Goal: Task Accomplishment & Management: Manage account settings

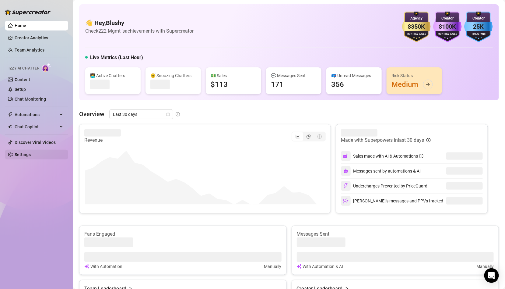
click at [31, 154] on link "Settings" at bounding box center [23, 154] width 16 height 5
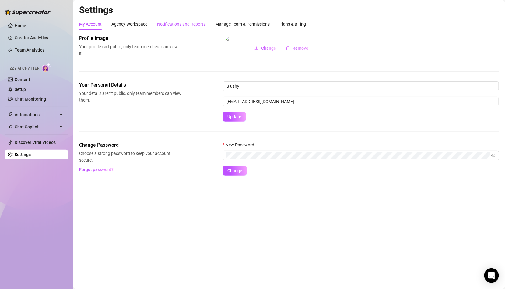
click at [193, 26] on div "Notifications and Reports" at bounding box center [181, 24] width 48 height 7
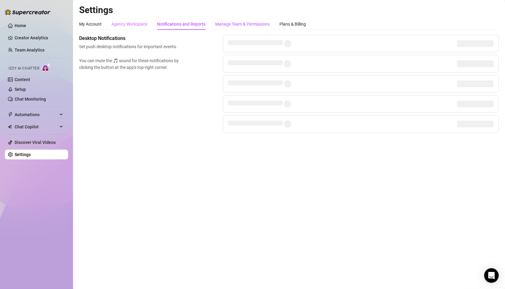
drag, startPoint x: 235, startPoint y: 25, endPoint x: 136, endPoint y: 24, distance: 98.9
click at [235, 25] on div "Manage Team & Permissions" at bounding box center [242, 24] width 54 height 7
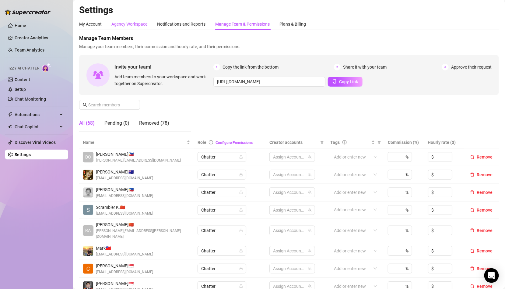
click at [136, 24] on div "Agency Workspace" at bounding box center [129, 24] width 36 height 7
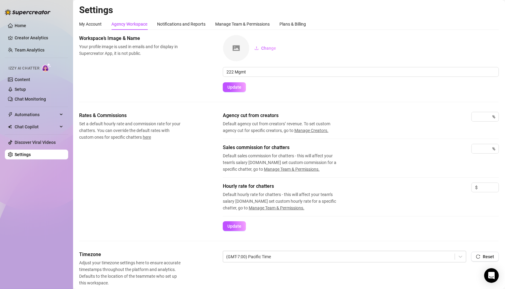
click at [245, 33] on div "My Account Agency Workspace Notifications and Reports Manage Team & Permissions…" at bounding box center [289, 215] width 420 height 394
drag, startPoint x: 239, startPoint y: 25, endPoint x: 232, endPoint y: 25, distance: 7.6
click at [239, 25] on div "Manage Team & Permissions" at bounding box center [242, 24] width 54 height 7
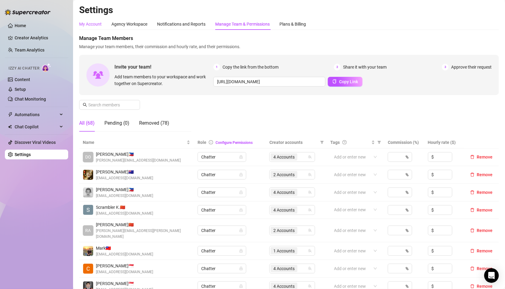
click at [95, 21] on div "My Account" at bounding box center [90, 24] width 23 height 7
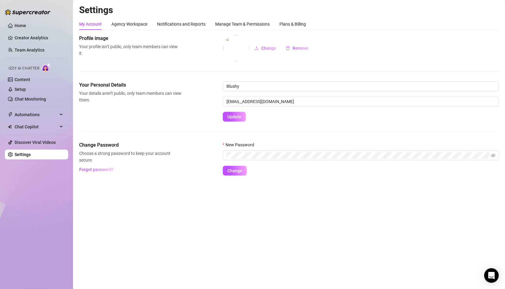
click at [137, 17] on div "Settings My Account Agency Workspace Notifications and Reports Manage Team & Pe…" at bounding box center [289, 93] width 420 height 178
click at [136, 23] on div "Agency Workspace" at bounding box center [129, 24] width 36 height 7
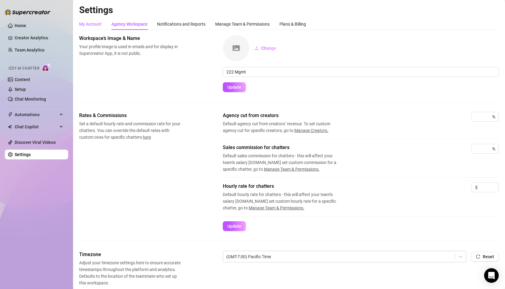
click at [89, 24] on div "My Account" at bounding box center [90, 24] width 23 height 7
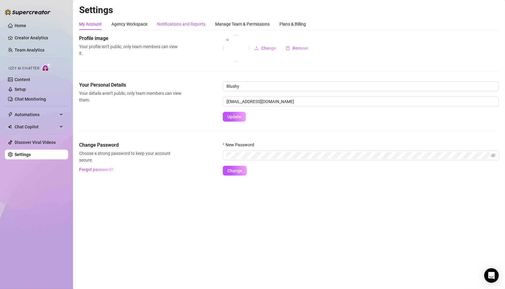
click at [175, 23] on div "Notifications and Reports" at bounding box center [181, 24] width 48 height 7
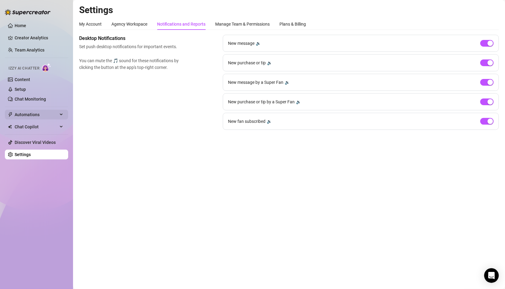
click at [48, 117] on span "Automations" at bounding box center [36, 115] width 43 height 10
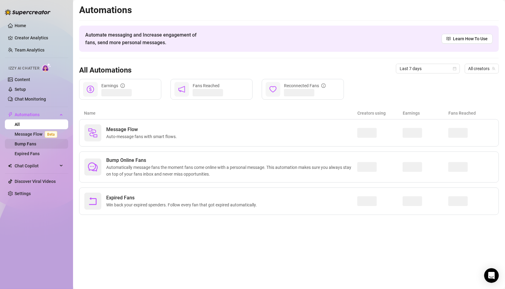
click at [36, 141] on link "Bump Fans" at bounding box center [26, 143] width 22 height 5
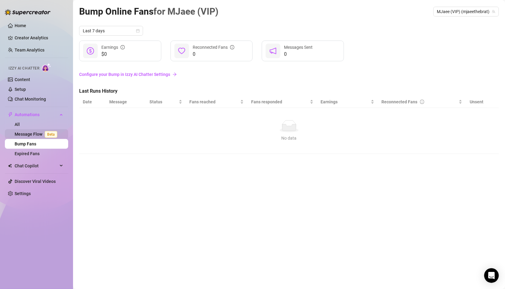
click at [42, 136] on link "Message Flow Beta" at bounding box center [37, 134] width 45 height 5
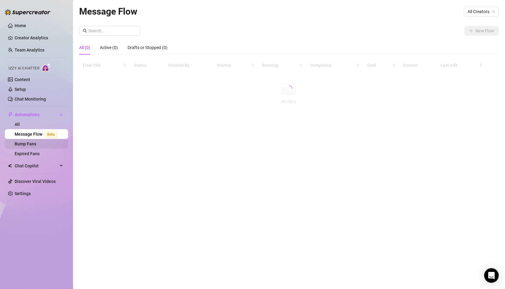
click at [36, 146] on link "Bump Fans" at bounding box center [26, 143] width 22 height 5
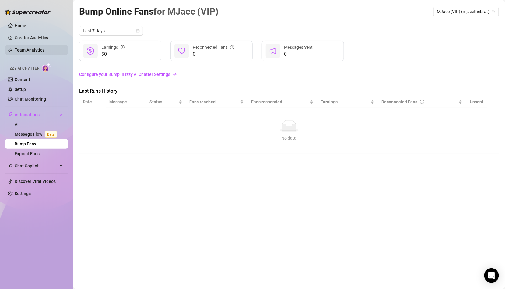
click at [44, 47] on link "Team Analytics" at bounding box center [30, 49] width 30 height 5
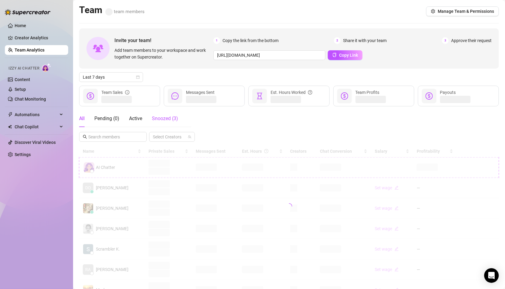
click at [152, 121] on span "Snoozed ( 3 )" at bounding box center [165, 118] width 26 height 6
click at [137, 211] on div at bounding box center [289, 181] width 420 height 73
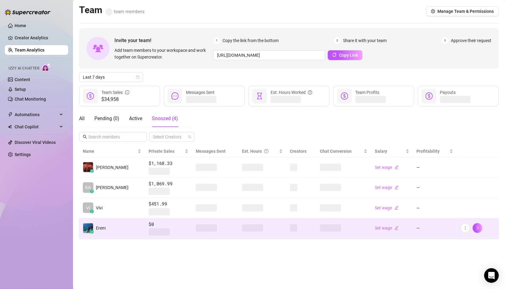
click at [196, 229] on span at bounding box center [206, 227] width 21 height 7
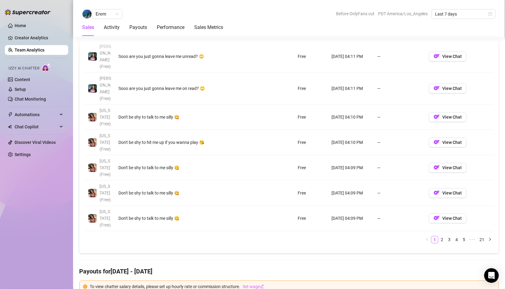
scroll to position [571, 0]
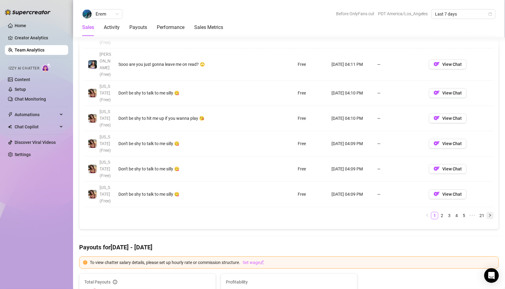
click at [489, 212] on button "button" at bounding box center [490, 215] width 7 height 7
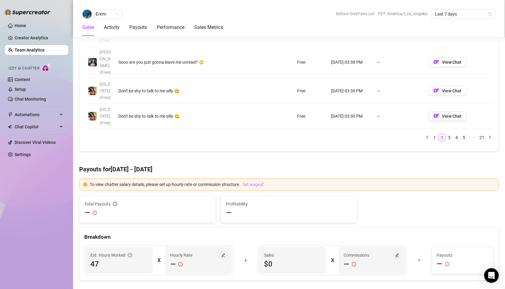
scroll to position [642, 0]
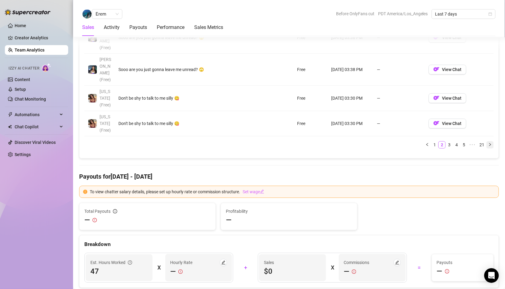
click at [489, 142] on icon "right" at bounding box center [490, 144] width 4 height 4
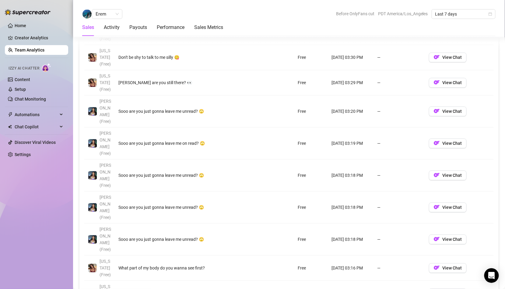
scroll to position [484, 0]
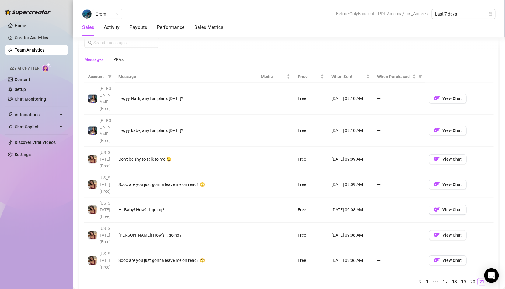
scroll to position [416, 0]
click at [420, 278] on button "button" at bounding box center [419, 281] width 7 height 7
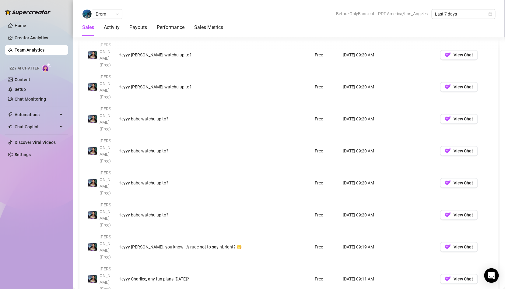
scroll to position [472, 0]
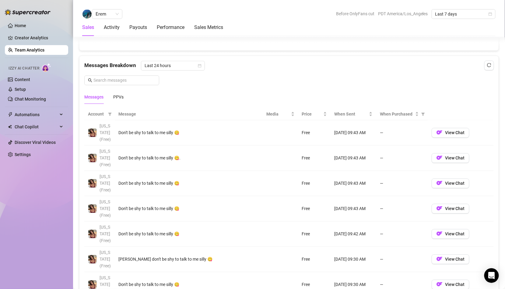
scroll to position [377, 0]
click at [157, 68] on span "Last 24 hours" at bounding box center [173, 66] width 57 height 9
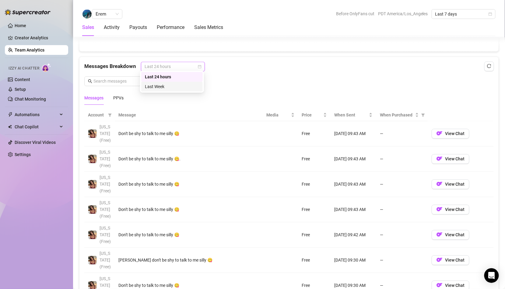
click at [163, 87] on div "Last Week" at bounding box center [172, 86] width 54 height 7
click at [186, 64] on span "Last Week" at bounding box center [173, 66] width 57 height 9
click at [199, 65] on icon "calendar" at bounding box center [200, 67] width 4 height 4
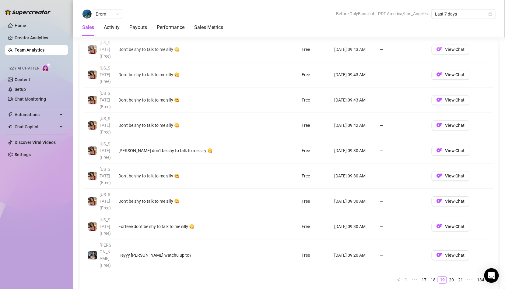
scroll to position [492, 0]
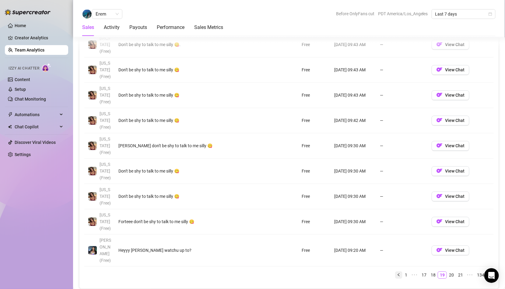
click at [401, 272] on icon "left" at bounding box center [399, 274] width 4 height 4
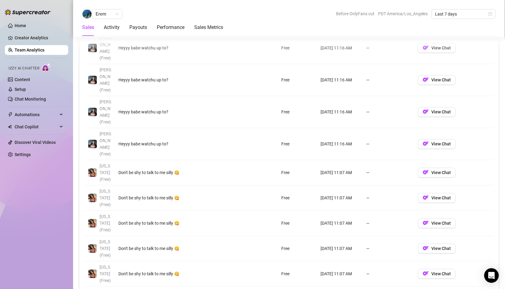
click at [401, 288] on icon "left" at bounding box center [399, 295] width 4 height 4
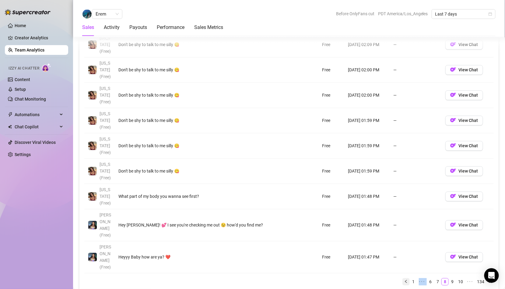
click at [402, 278] on ul "1 ••• 6 7 8 9 10 ••• 134" at bounding box center [288, 281] width 409 height 7
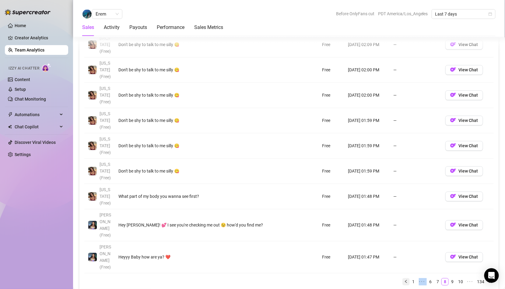
click at [402, 278] on ul "1 ••• 6 7 8 9 10 ••• 134" at bounding box center [288, 281] width 409 height 7
click at [492, 279] on icon "right" at bounding box center [490, 281] width 4 height 4
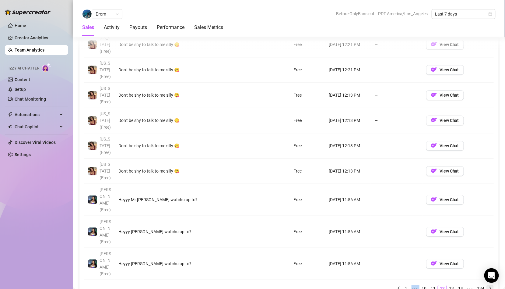
click at [492, 286] on icon "right" at bounding box center [490, 288] width 4 height 4
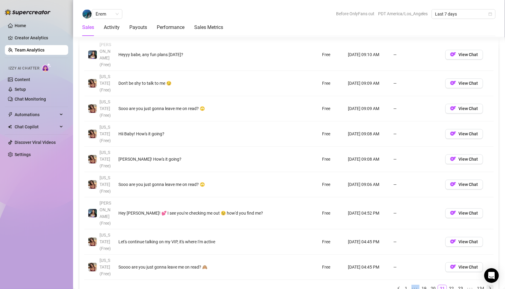
click at [492, 286] on icon "right" at bounding box center [490, 288] width 4 height 4
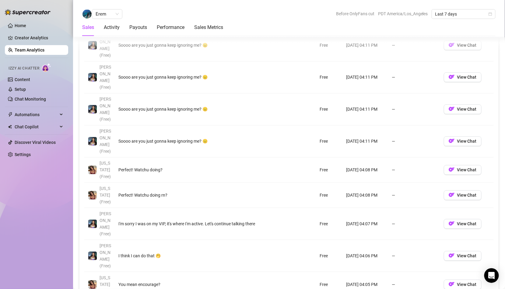
scroll to position [501, 0]
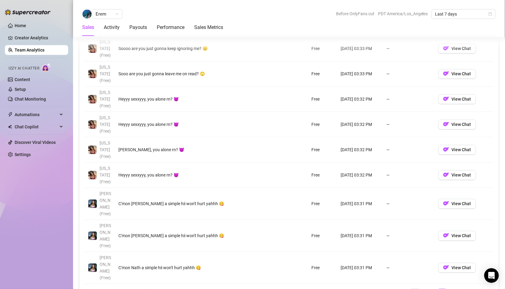
scroll to position [488, 0]
click at [491, 288] on button "button" at bounding box center [490, 291] width 7 height 7
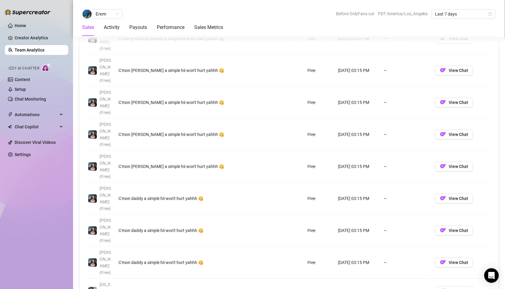
scroll to position [488, 0]
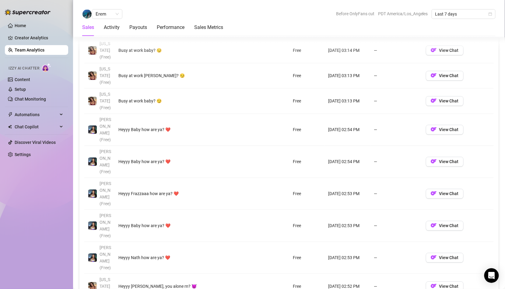
scroll to position [510, 0]
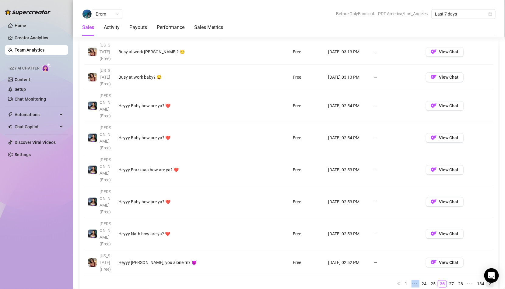
click at [493, 280] on button "button" at bounding box center [490, 283] width 7 height 7
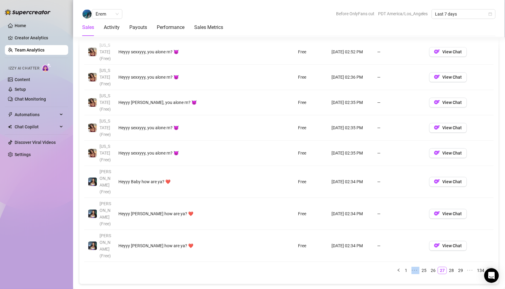
click at [493, 266] on button "button" at bounding box center [490, 269] width 7 height 7
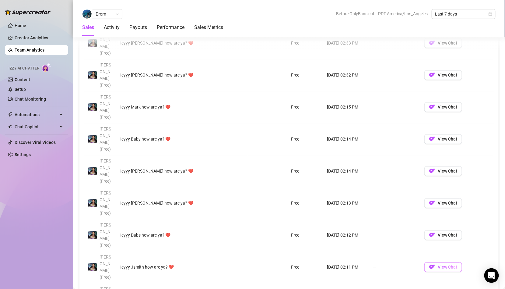
scroll to position [511, 0]
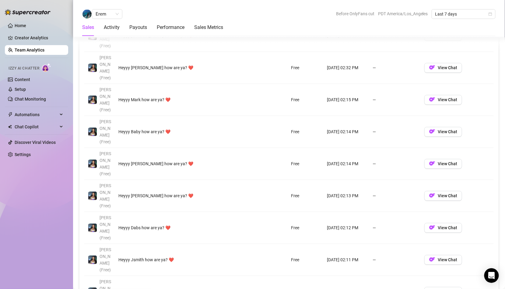
click at [494, 245] on div "Account Message Media Price When Sent When Purchased [PERSON_NAME] (Free) Heyyy…" at bounding box center [288, 150] width 419 height 358
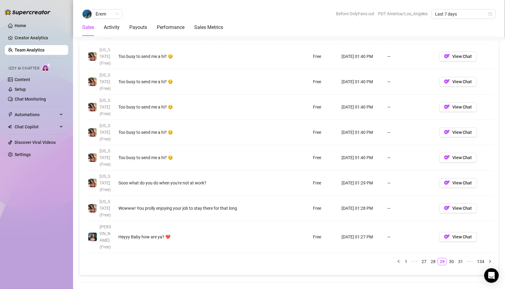
scroll to position [526, 0]
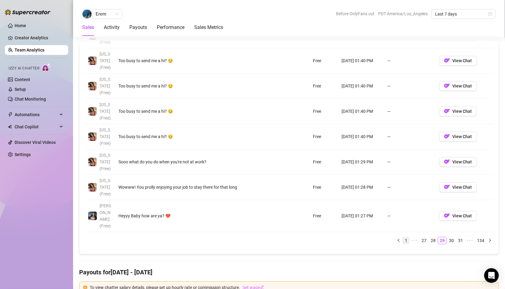
click at [409, 237] on link "1" at bounding box center [406, 240] width 7 height 7
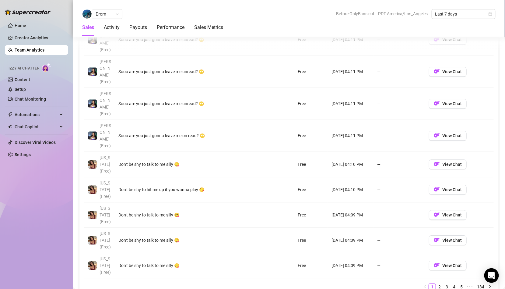
scroll to position [506, 0]
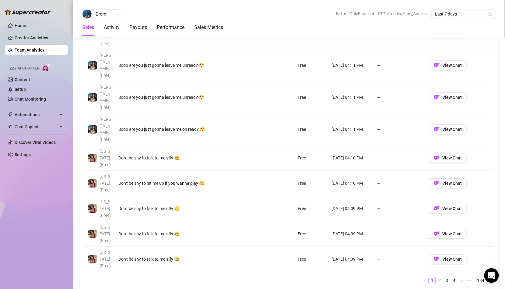
click at [491, 278] on icon "right" at bounding box center [490, 280] width 4 height 4
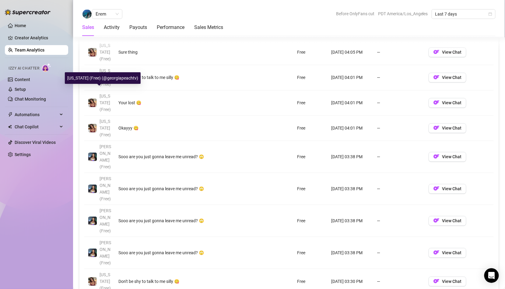
scroll to position [0, 0]
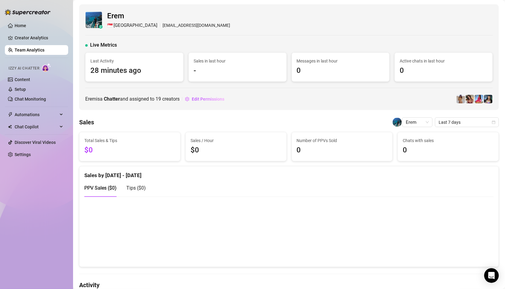
click at [391, 280] on h4 "Activity" at bounding box center [289, 284] width 420 height 9
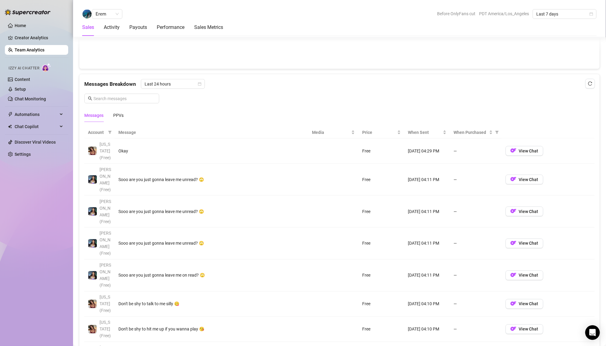
scroll to position [430, 0]
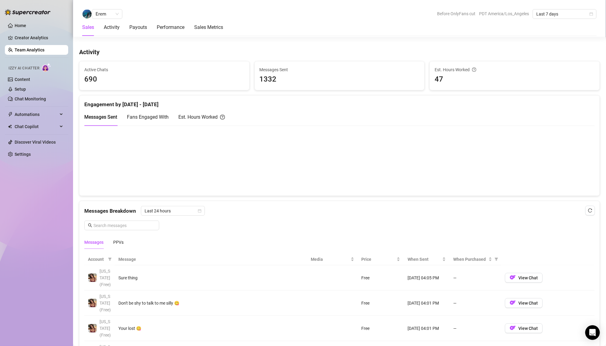
scroll to position [253, 0]
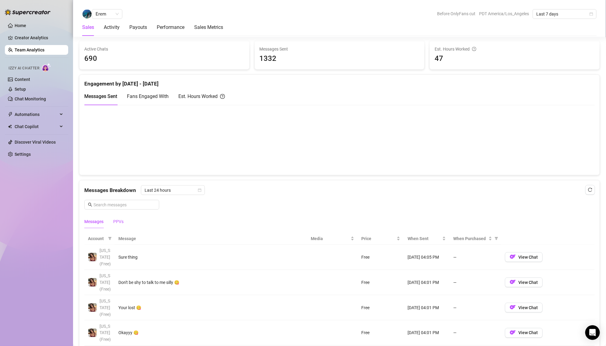
click at [119, 218] on div "PPVs" at bounding box center [118, 221] width 10 height 7
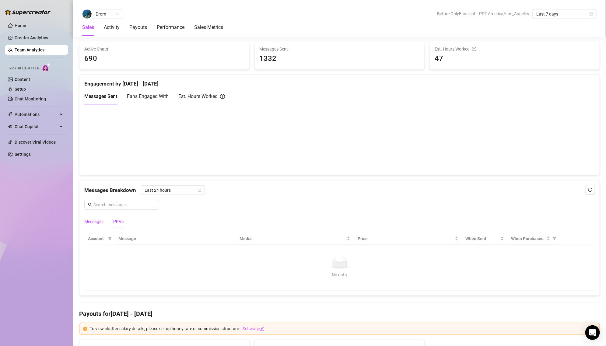
click at [92, 219] on div "Messages" at bounding box center [93, 221] width 19 height 7
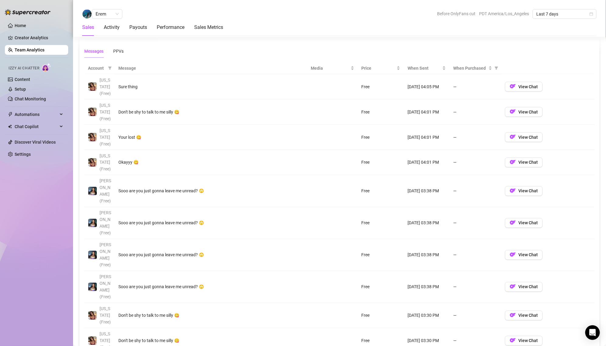
scroll to position [431, 0]
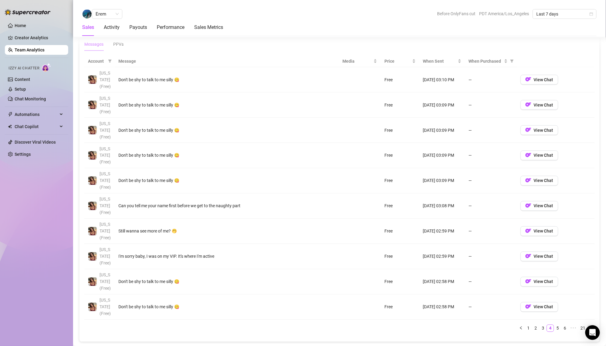
click at [505, 288] on icon "right" at bounding box center [591, 328] width 4 height 4
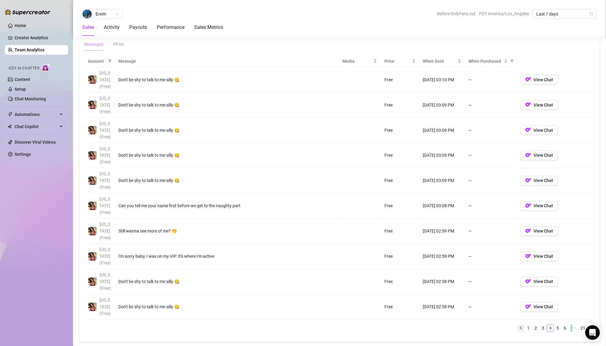
click at [505, 288] on ul "1 2 3 4 5 6 ••• 21" at bounding box center [339, 328] width 511 height 7
click at [505, 288] on button "button" at bounding box center [521, 328] width 7 height 7
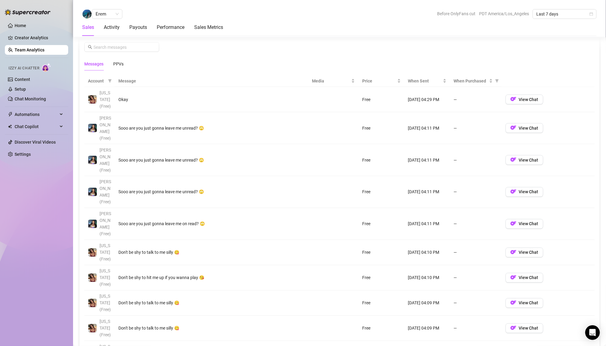
scroll to position [429, 0]
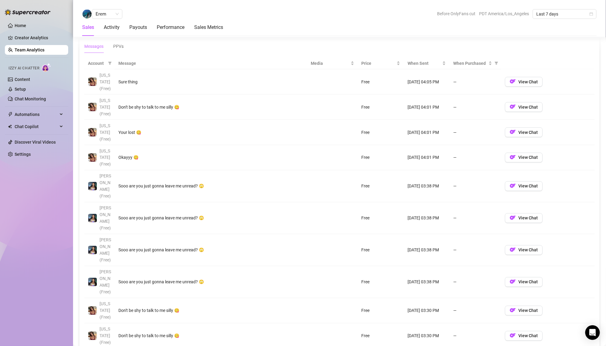
drag, startPoint x: 440, startPoint y: 181, endPoint x: 444, endPoint y: 180, distance: 4.6
click at [444, 180] on td "[DATE] 03:38 PM" at bounding box center [427, 186] width 46 height 32
copy td "[DATE] 03:38 PM"
drag, startPoint x: 444, startPoint y: 180, endPoint x: 406, endPoint y: 180, distance: 38.1
click at [406, 180] on td "[DATE] 03:38 PM" at bounding box center [427, 186] width 46 height 32
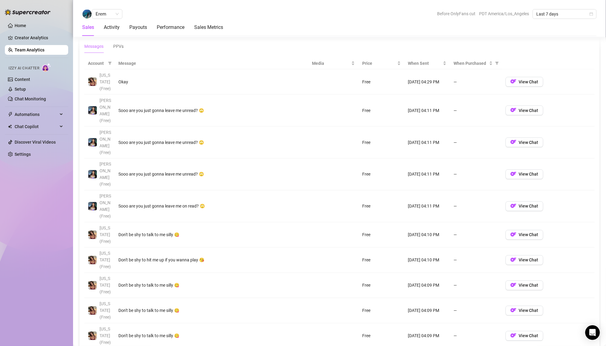
click at [505, 288] on div "Account Message Media Price When Sent When Purchased Georgia (Free) Okay Free A…" at bounding box center [339, 210] width 511 height 304
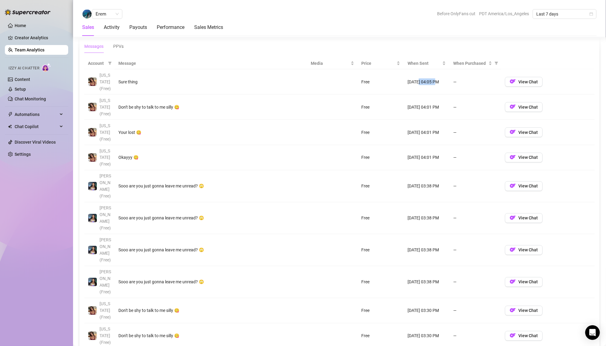
drag, startPoint x: 420, startPoint y: 81, endPoint x: 436, endPoint y: 83, distance: 16.3
click at [436, 83] on td "[DATE] 04:05 PM" at bounding box center [427, 81] width 46 height 25
click at [505, 288] on div "Account Message Media Price When Sent When Purchased Georgia (Free) Sure thing …" at bounding box center [339, 210] width 511 height 304
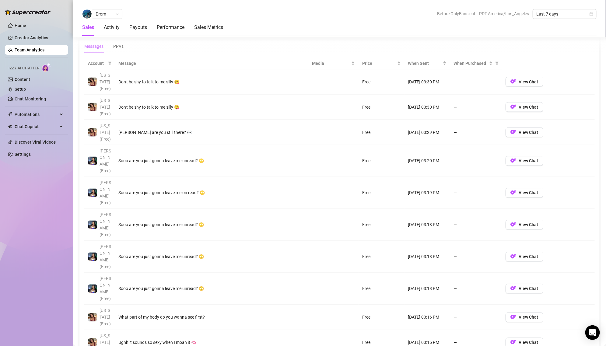
click at [505, 288] on div "Account Message Media Price When Sent When Purchased Georgia (Free) Don't be sh…" at bounding box center [339, 213] width 511 height 310
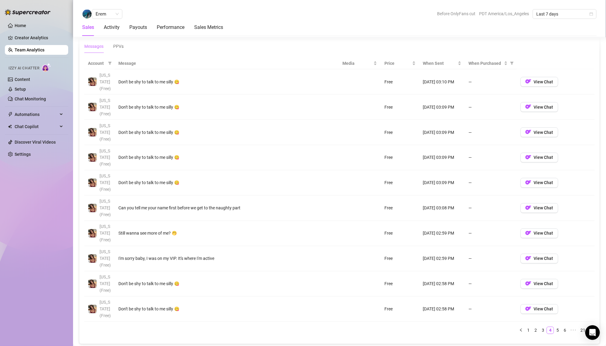
click at [505, 288] on button "button" at bounding box center [591, 330] width 7 height 7
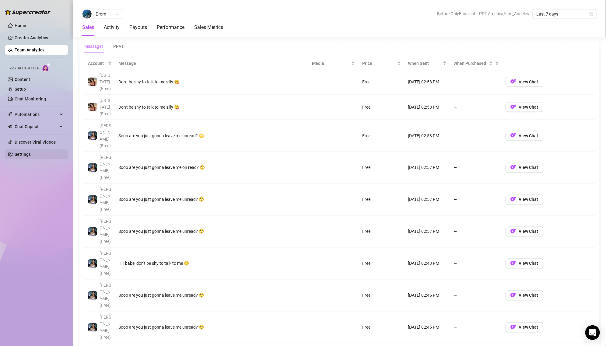
click at [26, 152] on link "Settings" at bounding box center [23, 154] width 16 height 5
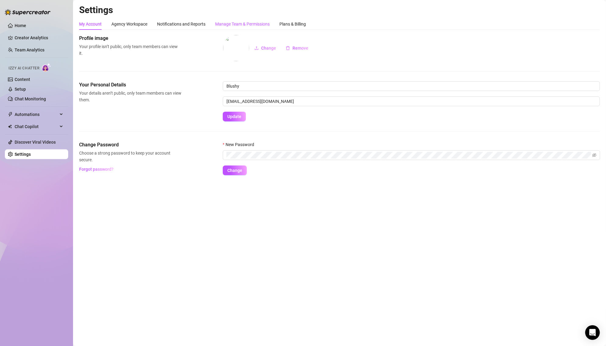
click at [226, 21] on div "Manage Team & Permissions" at bounding box center [242, 24] width 54 height 7
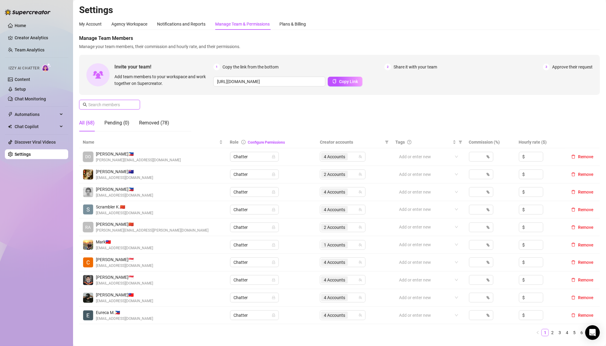
click at [124, 103] on input "text" at bounding box center [109, 104] width 43 height 7
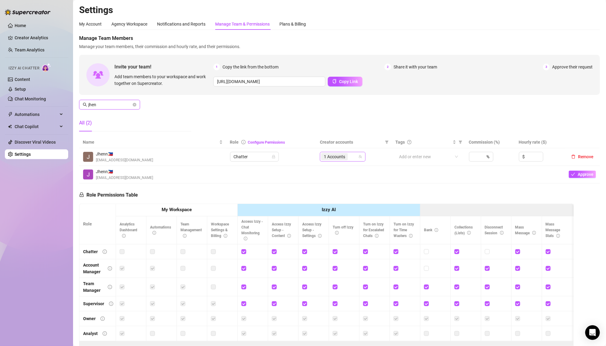
click at [355, 159] on div "1 Accounts" at bounding box center [339, 157] width 37 height 9
type input "jhen"
type input "ky"
type input "ell"
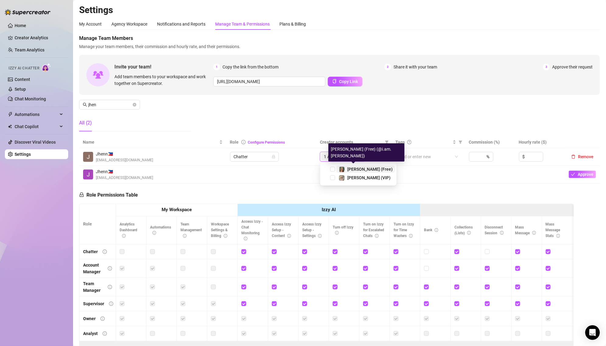
click at [356, 170] on span "Ellie (Free)" at bounding box center [369, 169] width 45 height 5
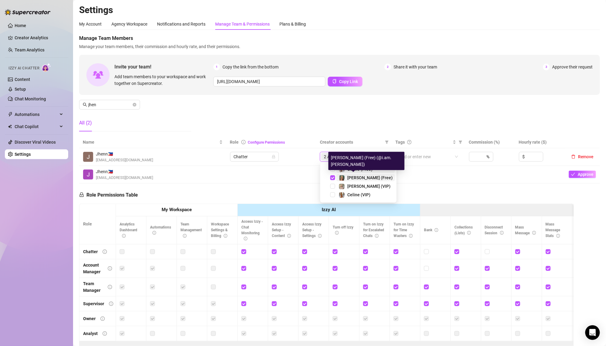
type input "el"
click at [353, 184] on span "Ellie (VIP)" at bounding box center [368, 186] width 43 height 5
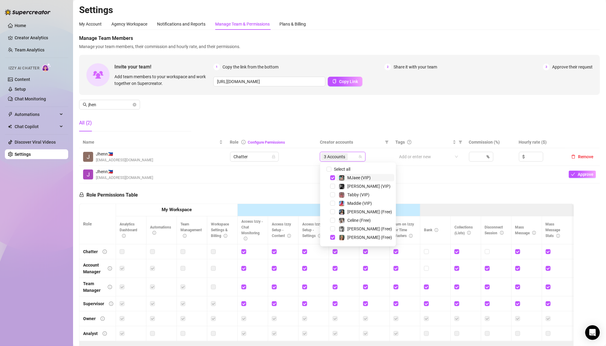
click at [362, 91] on div "Invite your team! Add team members to your workspace and work together on Super…" at bounding box center [339, 75] width 521 height 40
